Goal: Task Accomplishment & Management: Use online tool/utility

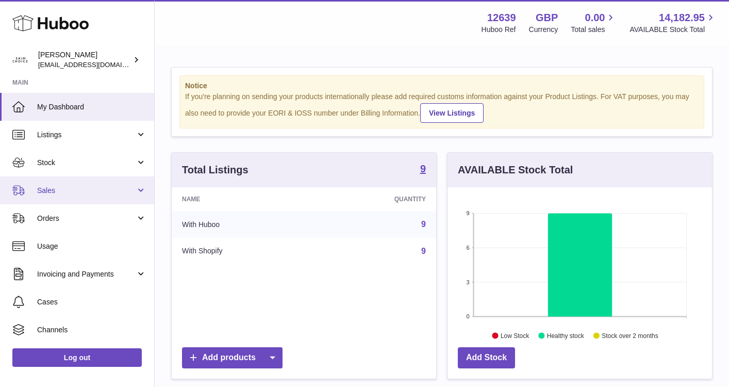
scroll to position [161, 264]
drag, startPoint x: 114, startPoint y: 186, endPoint x: 113, endPoint y: 199, distance: 13.5
click at [114, 186] on span "Sales" at bounding box center [86, 191] width 98 height 10
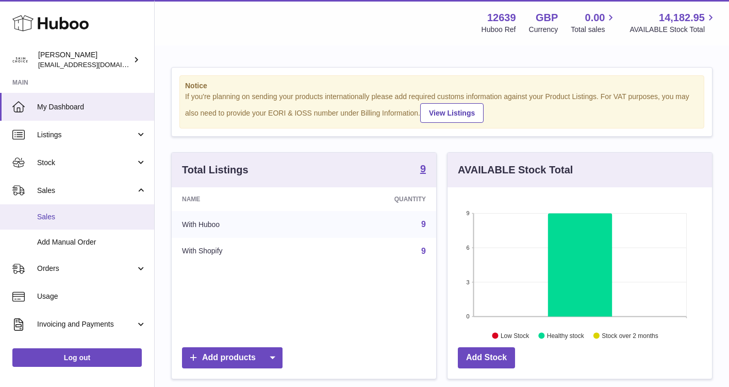
click at [110, 221] on span "Sales" at bounding box center [91, 217] width 109 height 10
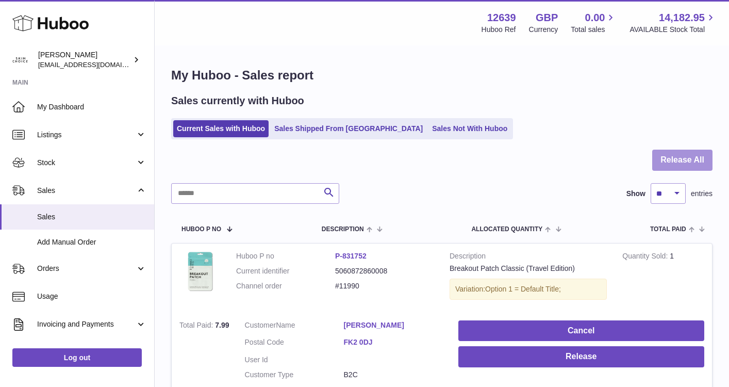
click at [679, 165] on button "Release All" at bounding box center [682, 159] width 60 height 21
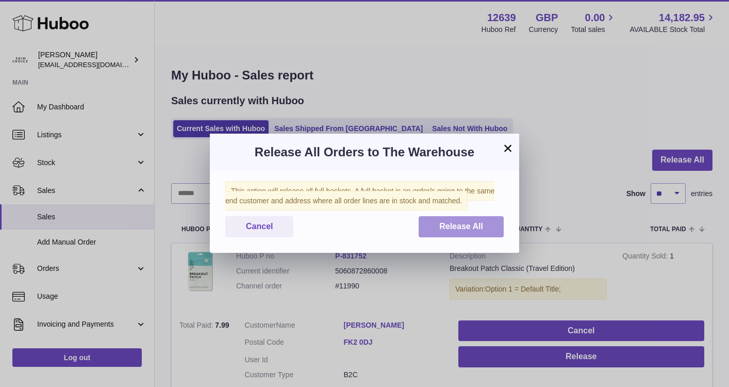
click at [454, 223] on span "Release All" at bounding box center [461, 226] width 44 height 9
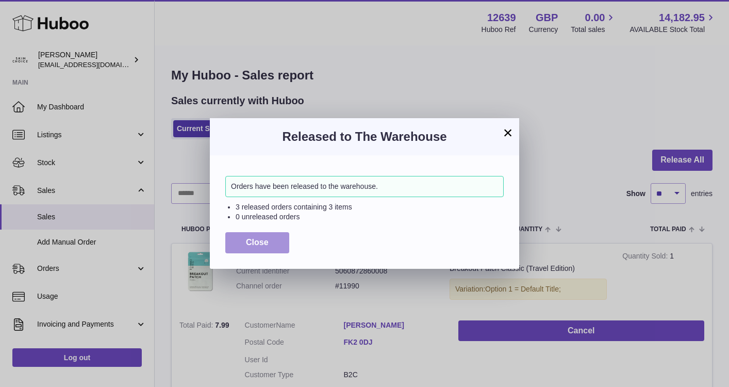
click at [257, 244] on span "Close" at bounding box center [257, 242] width 23 height 9
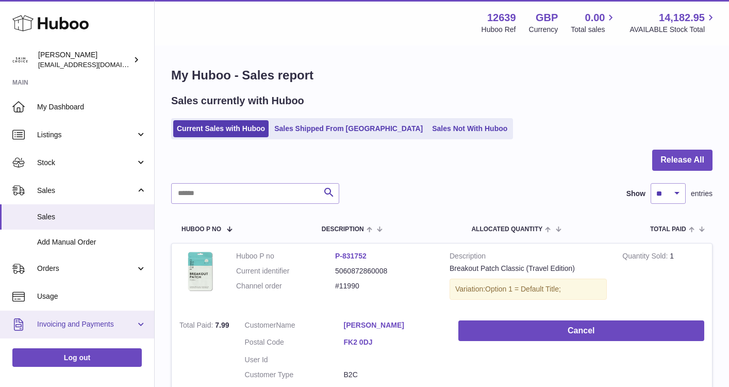
scroll to position [104, 0]
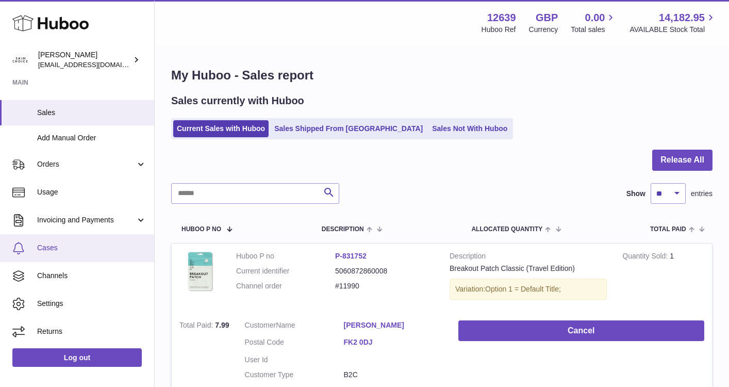
click at [108, 244] on span "Cases" at bounding box center [91, 248] width 109 height 10
